Goal: Information Seeking & Learning: Check status

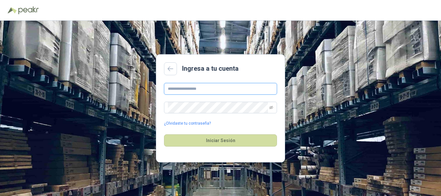
click at [224, 94] on input "text" at bounding box center [220, 89] width 113 height 12
type input "**********"
drag, startPoint x: 273, startPoint y: 105, endPoint x: 270, endPoint y: 110, distance: 6.1
click at [271, 108] on span at bounding box center [272, 107] width 4 height 11
click at [271, 108] on icon "eye-invisible" at bounding box center [272, 108] width 4 height 4
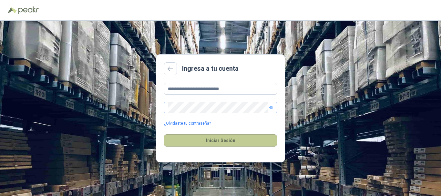
click at [229, 135] on button "Iniciar Sesión" at bounding box center [220, 140] width 113 height 12
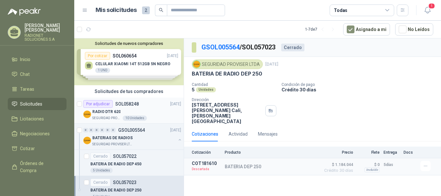
click at [115, 116] on p "SEGURIDAD PROVISER LTDA" at bounding box center [106, 118] width 29 height 5
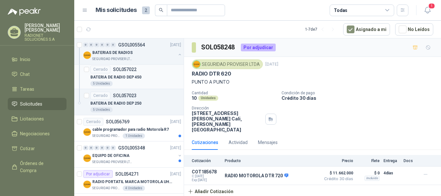
scroll to position [97, 0]
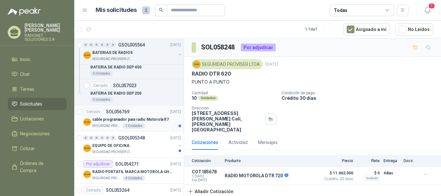
click at [153, 119] on p "cable programador para radio Motorola R7" at bounding box center [130, 120] width 77 height 6
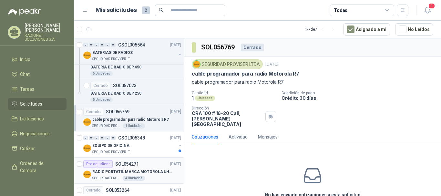
click at [150, 166] on div "Por adjudicar SOL054271 [DATE]" at bounding box center [132, 164] width 98 height 8
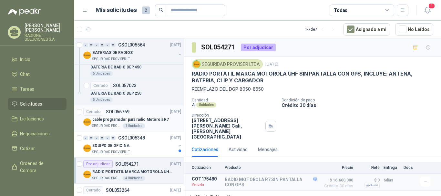
click at [141, 109] on div "Cerrado SOL056769 [DATE]" at bounding box center [132, 112] width 98 height 8
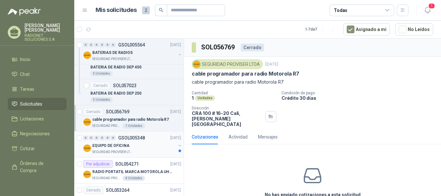
click at [145, 145] on div "EQUIPO DE OFICINA" at bounding box center [134, 146] width 84 height 8
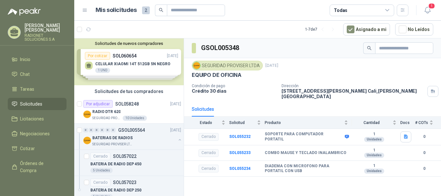
click at [145, 54] on div "Solicitudes de nuevos compradores Por cotizar SOL060654 [DATE] CELULAR XIAOMI 1…" at bounding box center [129, 61] width 110 height 47
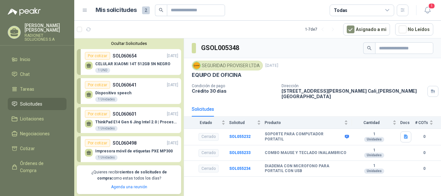
click at [145, 61] on div "CELULAR XIAOMI 14T 512GB 5N NEGRO 1 UND" at bounding box center [131, 67] width 93 height 14
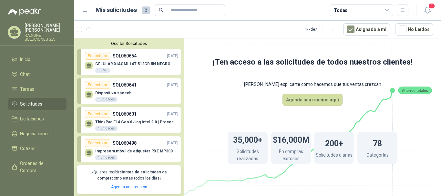
click at [135, 92] on div "Dispositivo speech 1 Unidades" at bounding box center [131, 96] width 93 height 14
click at [136, 123] on p "ThinkPad E14 Gen 6 Jing Intel 2.0 | Procesador Intel Core Ultra 5 125U ( 12" at bounding box center [136, 122] width 83 height 5
click at [132, 146] on p "SOL060498" at bounding box center [125, 143] width 24 height 7
